Goal: Task Accomplishment & Management: Manage account settings

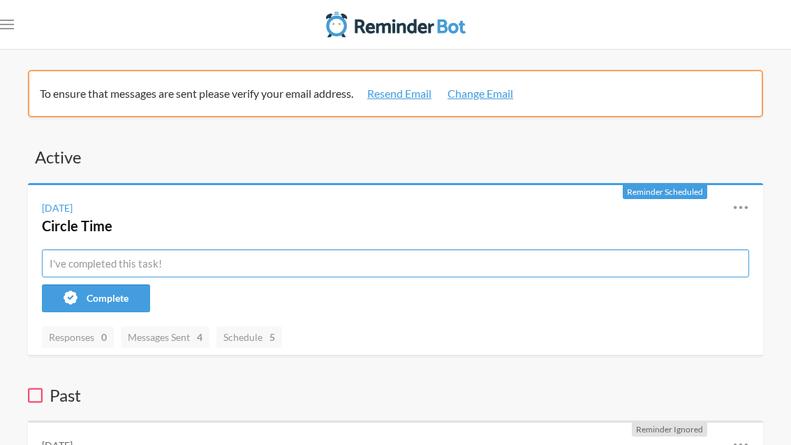
click at [244, 272] on input "text" at bounding box center [395, 263] width 707 height 28
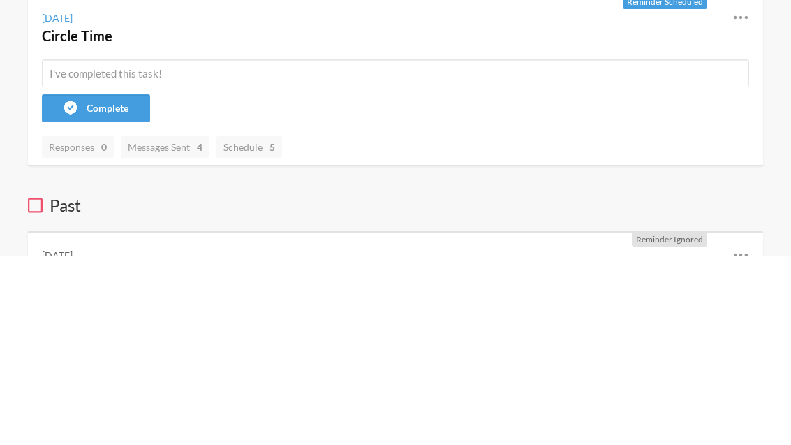
scroll to position [190, 0]
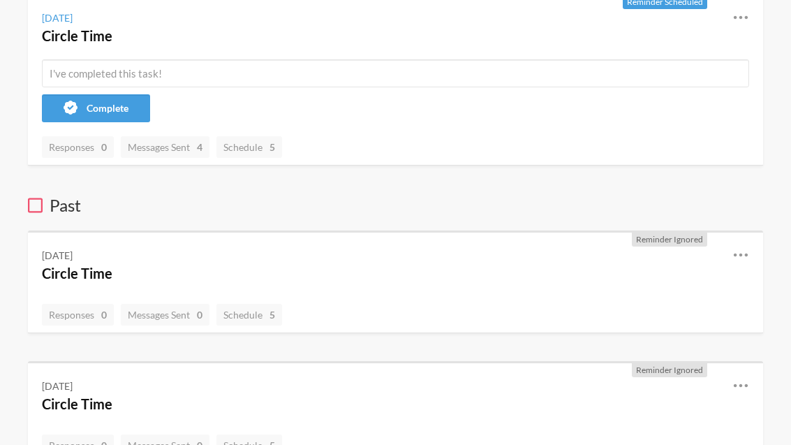
click at [734, 258] on icon at bounding box center [740, 254] width 17 height 17
click at [682, 322] on link "Edit" at bounding box center [679, 315] width 119 height 22
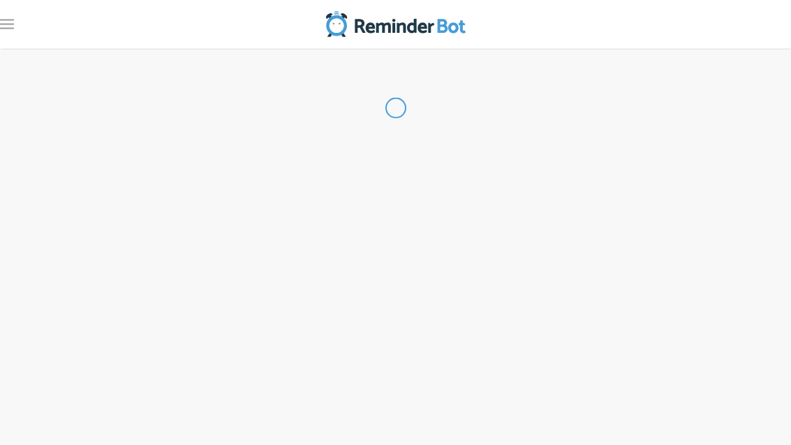
scroll to position [22, 0]
type input "Circle Time"
select select "09:15:00"
select select "09:45:00"
select select "10:15:00"
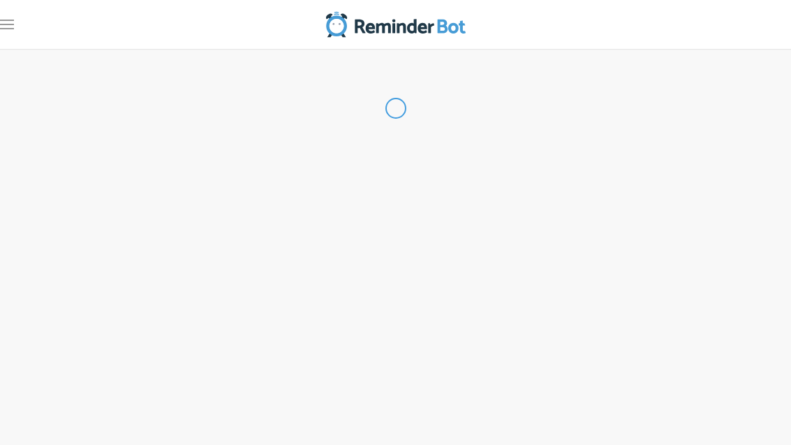
select select "10:45:00"
select select "12:45:00"
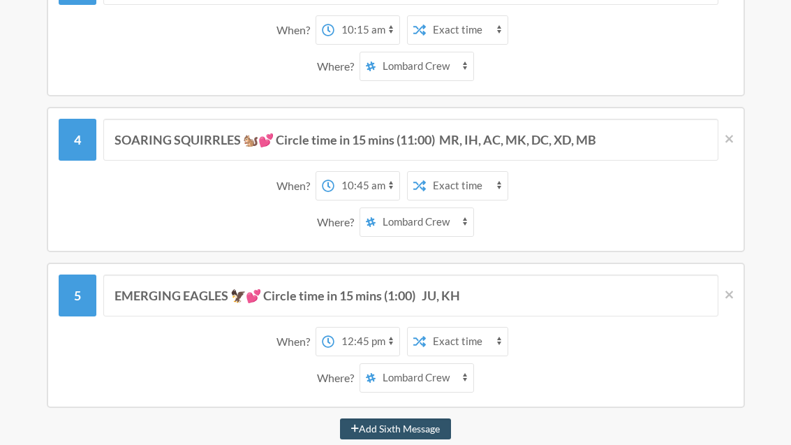
scroll to position [512, 0]
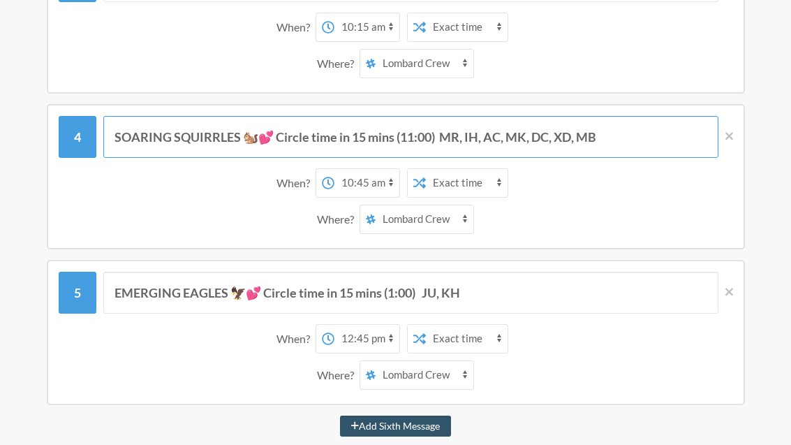
click at [635, 129] on input "SOARING SQUIRRLES 🐿️💕 Circle time in 15 mins (11:00) MR, IH, AC, MK, DC, XD, MB" at bounding box center [410, 137] width 615 height 42
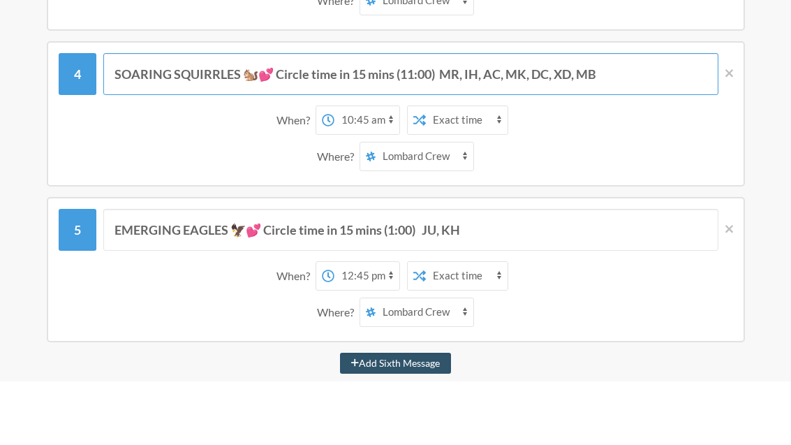
click at [584, 117] on input "SOARING SQUIRRLES 🐿️💕 Circle time in 15 mins (11:00) MR, IH, AC, MK, DC, XD, MB" at bounding box center [410, 138] width 615 height 42
click at [540, 117] on input "SOARING SQUIRRLES 🐿️💕 Circle time in 15 mins (11:00) MR, IH, AC, MK, DC, XD, MB" at bounding box center [410, 138] width 615 height 42
click at [497, 117] on input "SOARING SQUIRRLES 🐿️💕 Circle time in 15 mins (11:00) MR, IH, AC, MK, DC, XD, MB" at bounding box center [410, 138] width 615 height 42
click at [514, 117] on input "SOARING SQUIRRLES 🐿️💕 Circle time in 15 mins (11:00) MR, AC, MK, DC, XD, MB" at bounding box center [410, 138] width 615 height 42
type input "SOARING SQUIRRLES 🐿️💕 Circle time in 15 mins (11:00) MR, AC, DC, XD, MB"
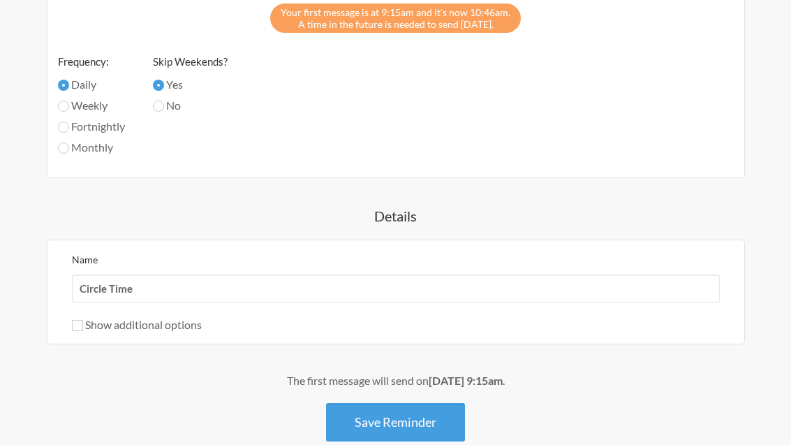
scroll to position [1425, 0]
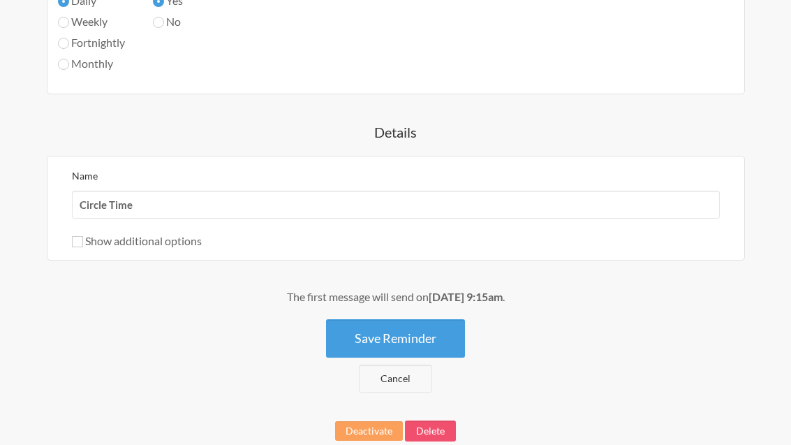
click at [429, 341] on button "Save Reminder" at bounding box center [395, 338] width 139 height 38
